Goal: Task Accomplishment & Management: Use online tool/utility

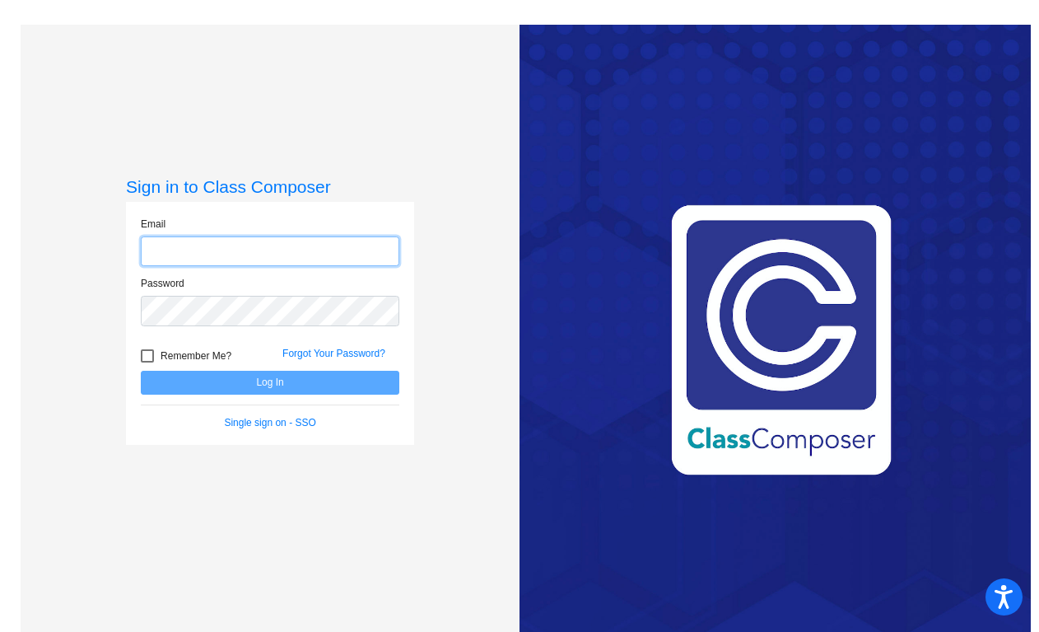
type input "[EMAIL_ADDRESS][DOMAIN_NAME]"
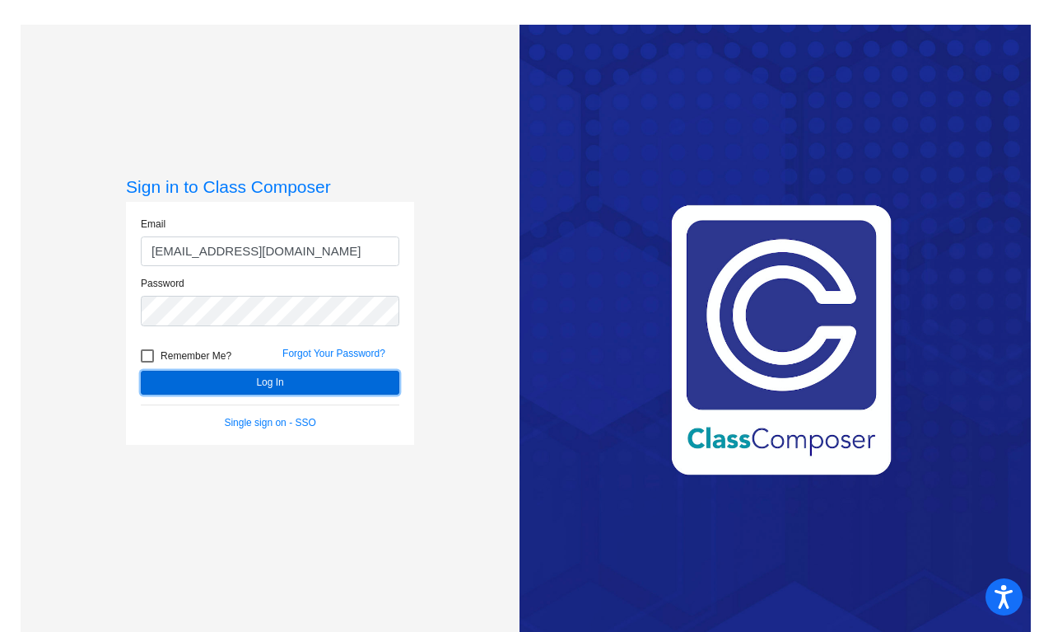
click at [310, 382] on button "Log In" at bounding box center [270, 383] width 259 height 24
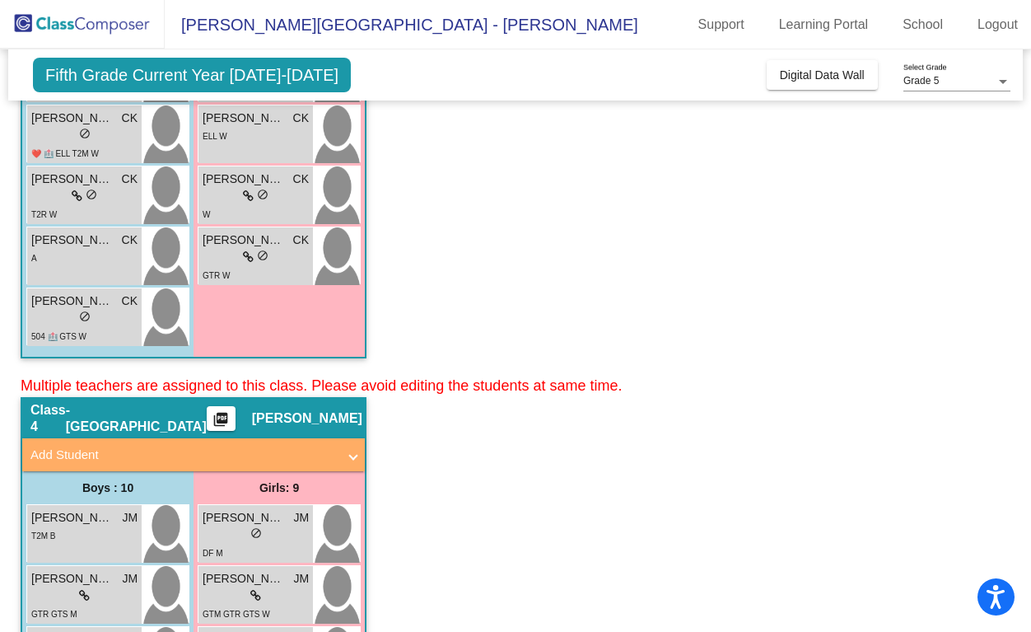
scroll to position [2390, 0]
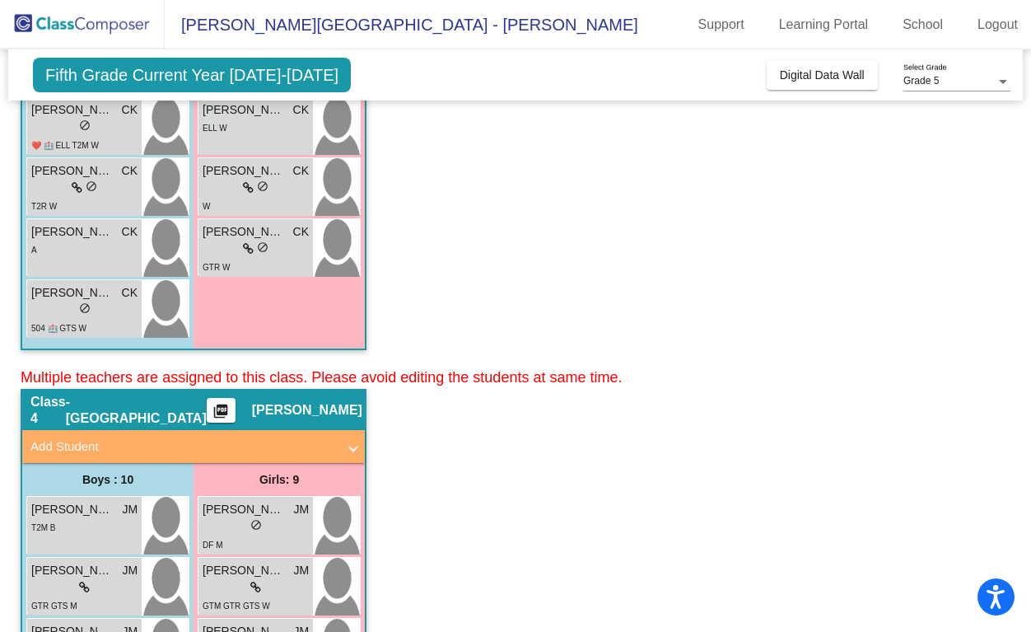
click at [245, 420] on div "Class 4 - Moorefield picture_as_pdf Jackie Moorefield" at bounding box center [193, 410] width 343 height 40
click at [214, 413] on mat-icon "picture_as_pdf" at bounding box center [221, 414] width 20 height 23
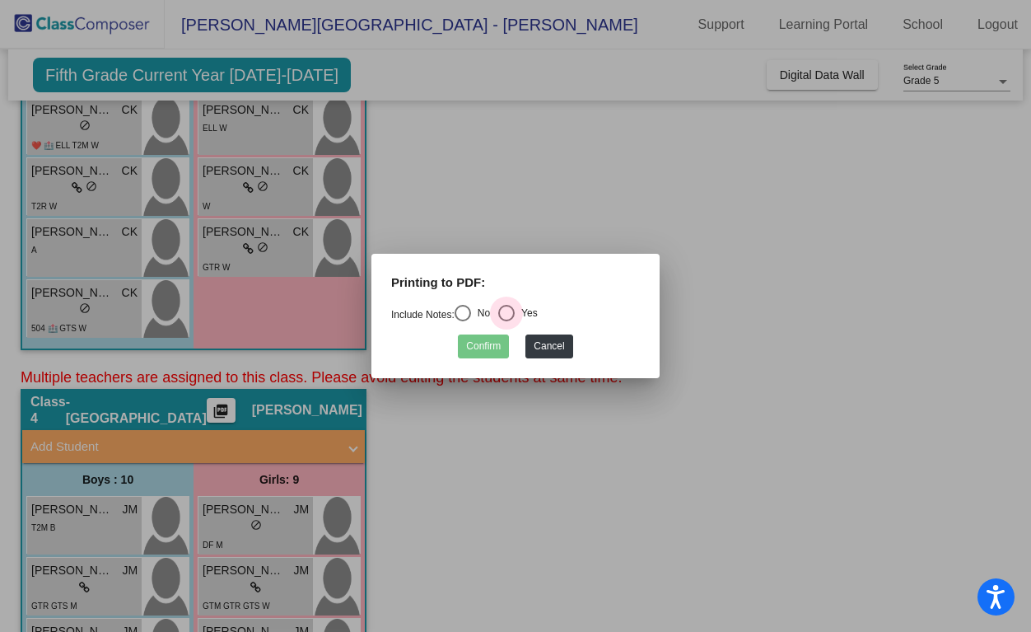
click at [513, 310] on div "Select an option" at bounding box center [506, 313] width 16 height 16
click at [506, 321] on input "Yes" at bounding box center [506, 321] width 1 height 1
radio input "true"
click at [544, 349] on button "Cancel" at bounding box center [548, 346] width 47 height 24
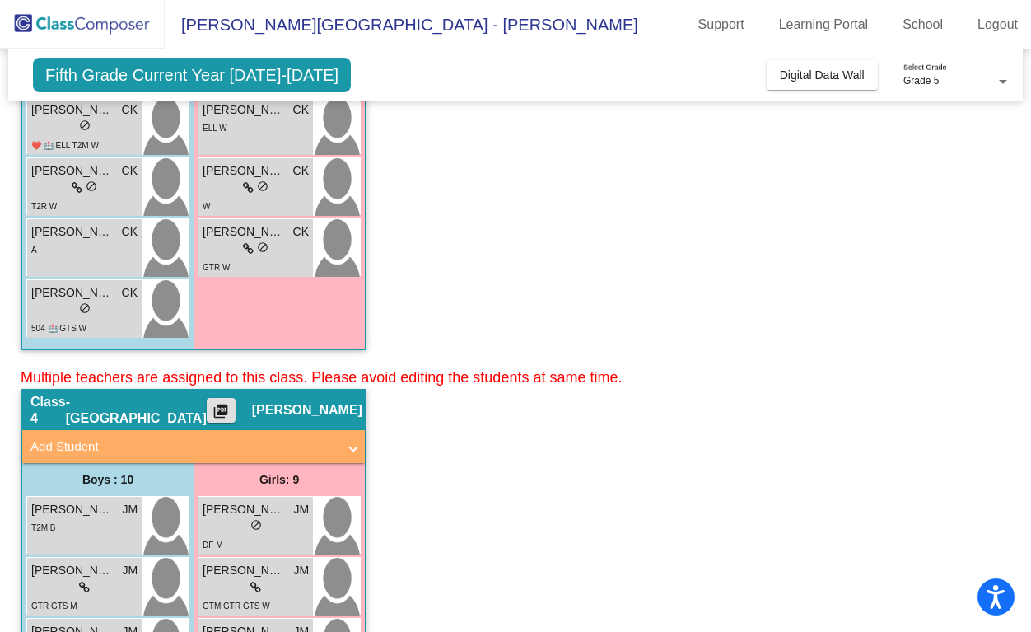
click at [301, 413] on span "Jackie Moorefield" at bounding box center [307, 410] width 110 height 16
click at [298, 408] on span "Jackie Moorefield" at bounding box center [307, 410] width 110 height 16
click at [213, 408] on mat-icon "picture_as_pdf" at bounding box center [221, 414] width 20 height 23
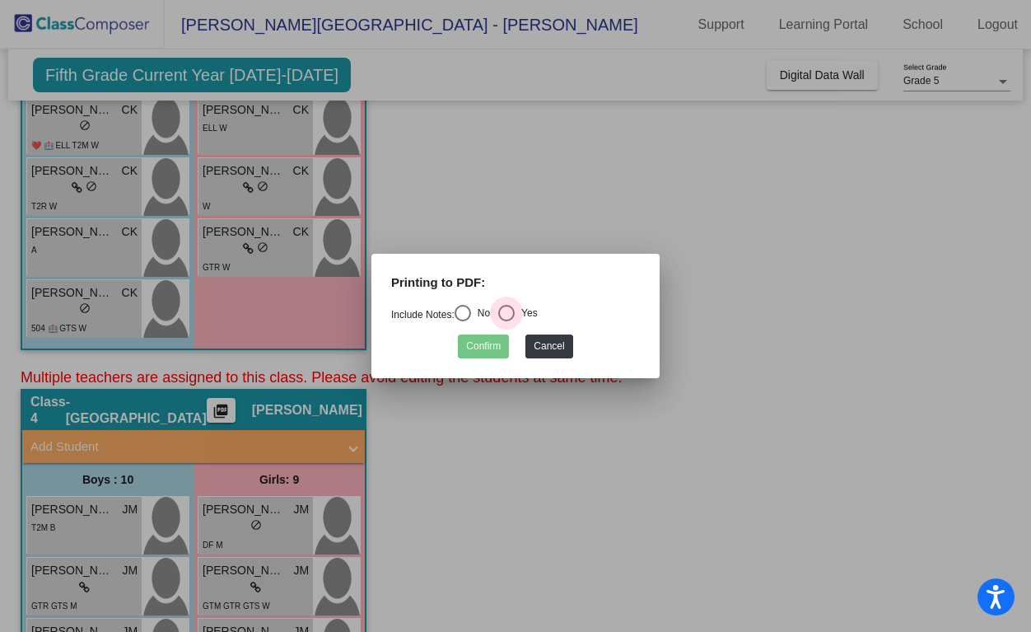
click at [508, 315] on div "Select an option" at bounding box center [506, 313] width 16 height 16
click at [506, 321] on input "Yes" at bounding box center [506, 321] width 1 height 1
radio input "true"
click at [486, 348] on button "Confirm" at bounding box center [483, 346] width 51 height 24
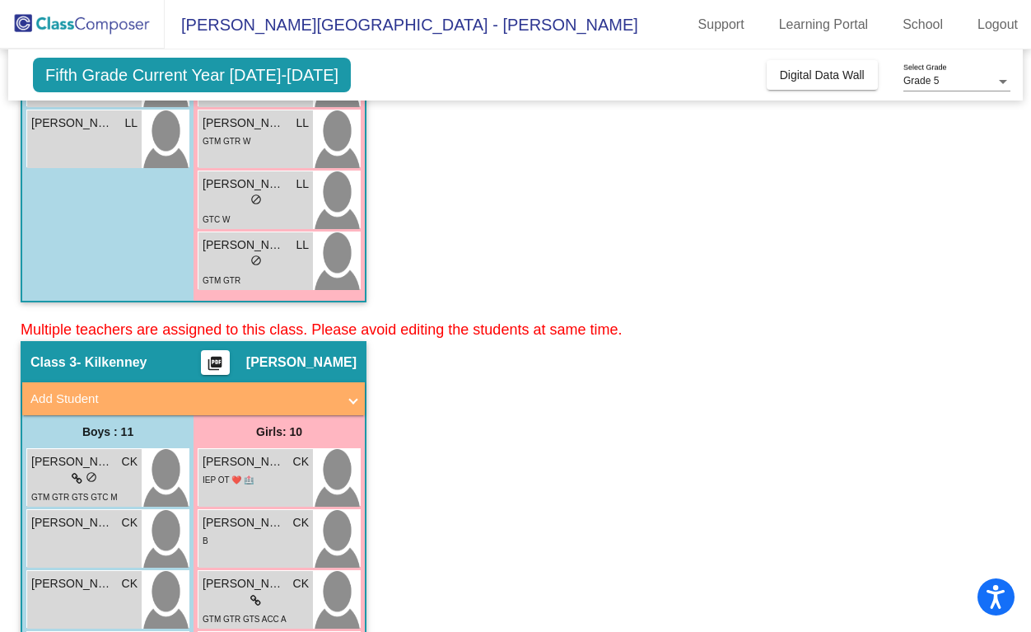
scroll to position [1533, 0]
